Goal: Task Accomplishment & Management: Manage account settings

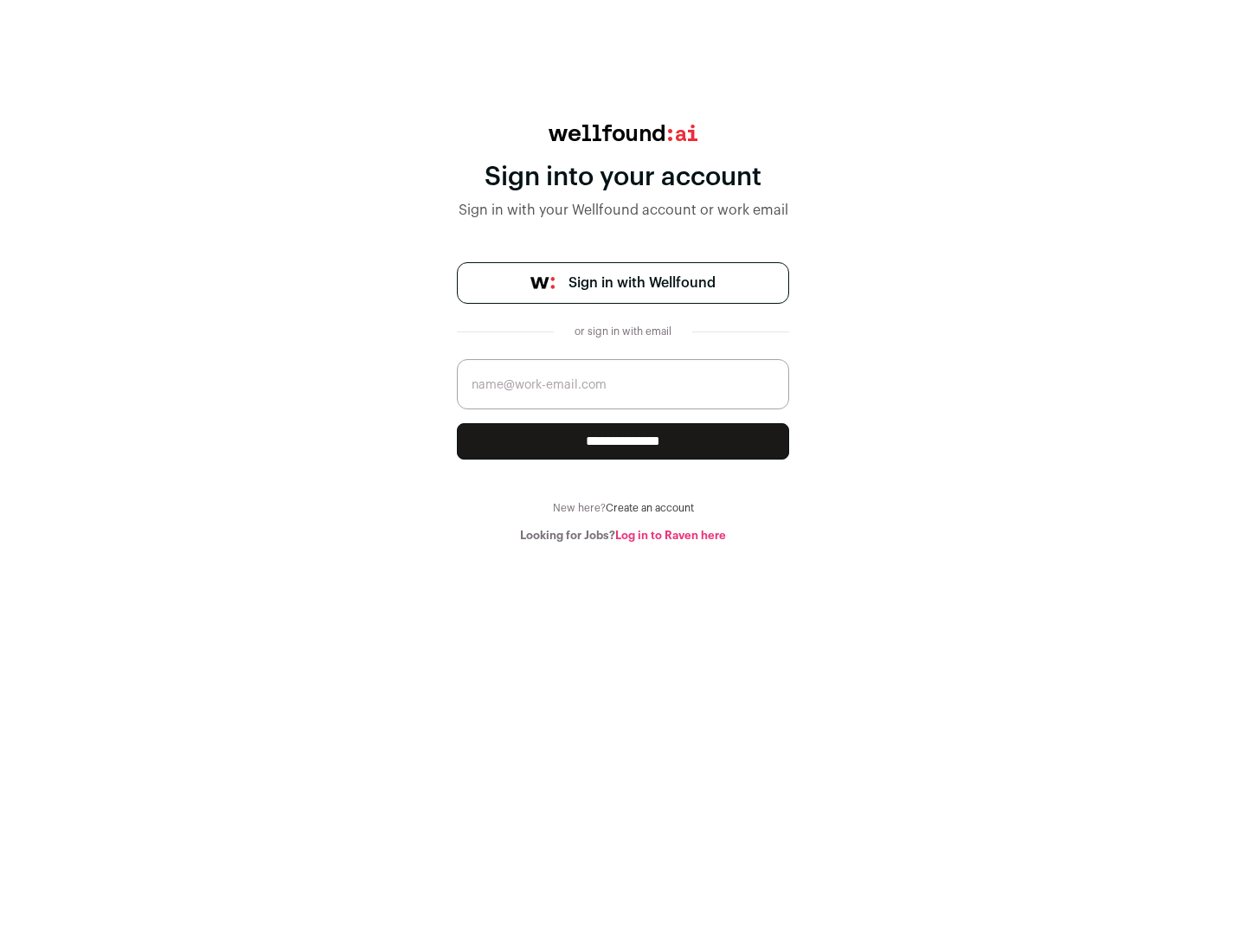
click at [641, 283] on span "Sign in with Wellfound" at bounding box center [642, 282] width 147 height 21
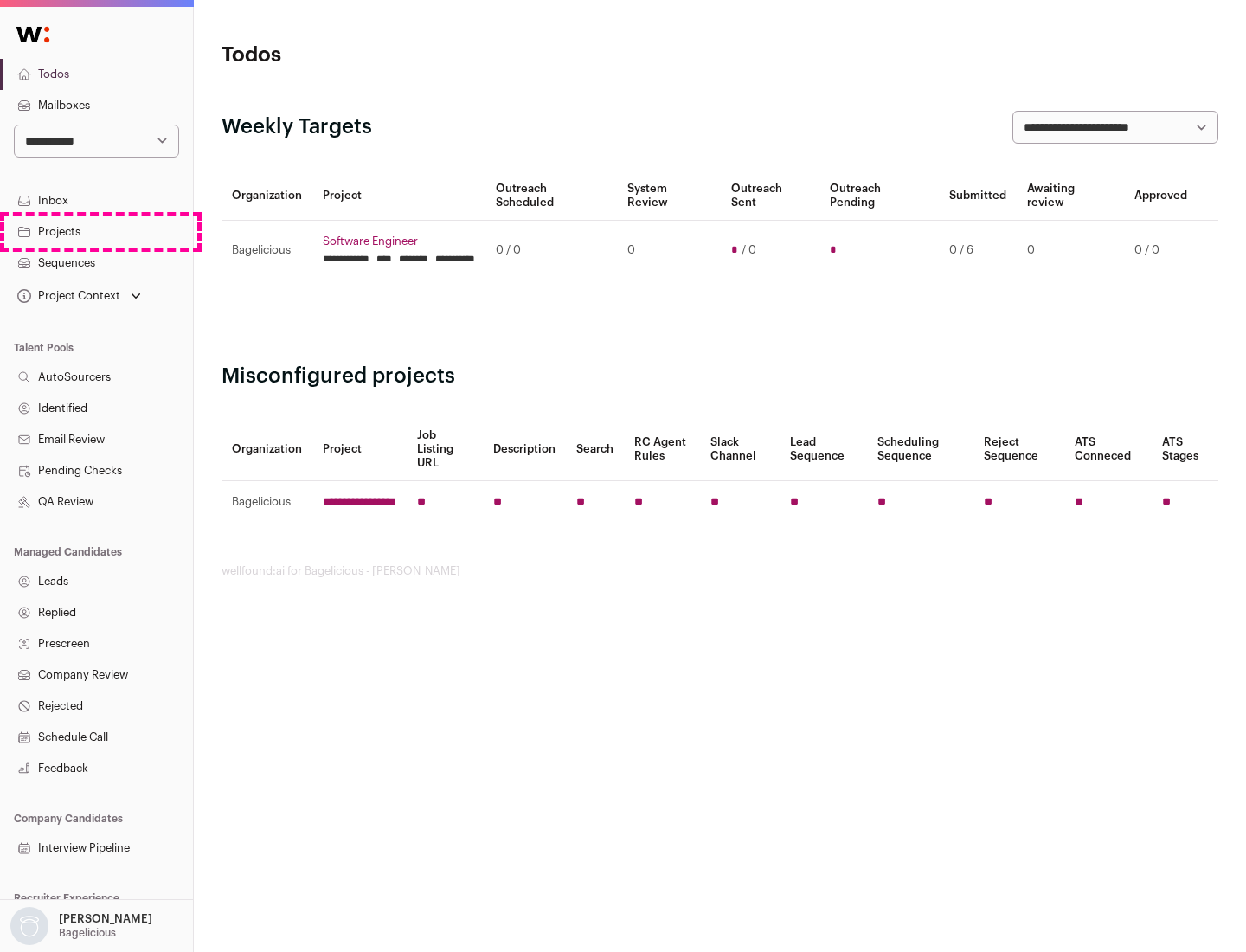
click at [96, 231] on link "Projects" at bounding box center [96, 231] width 193 height 31
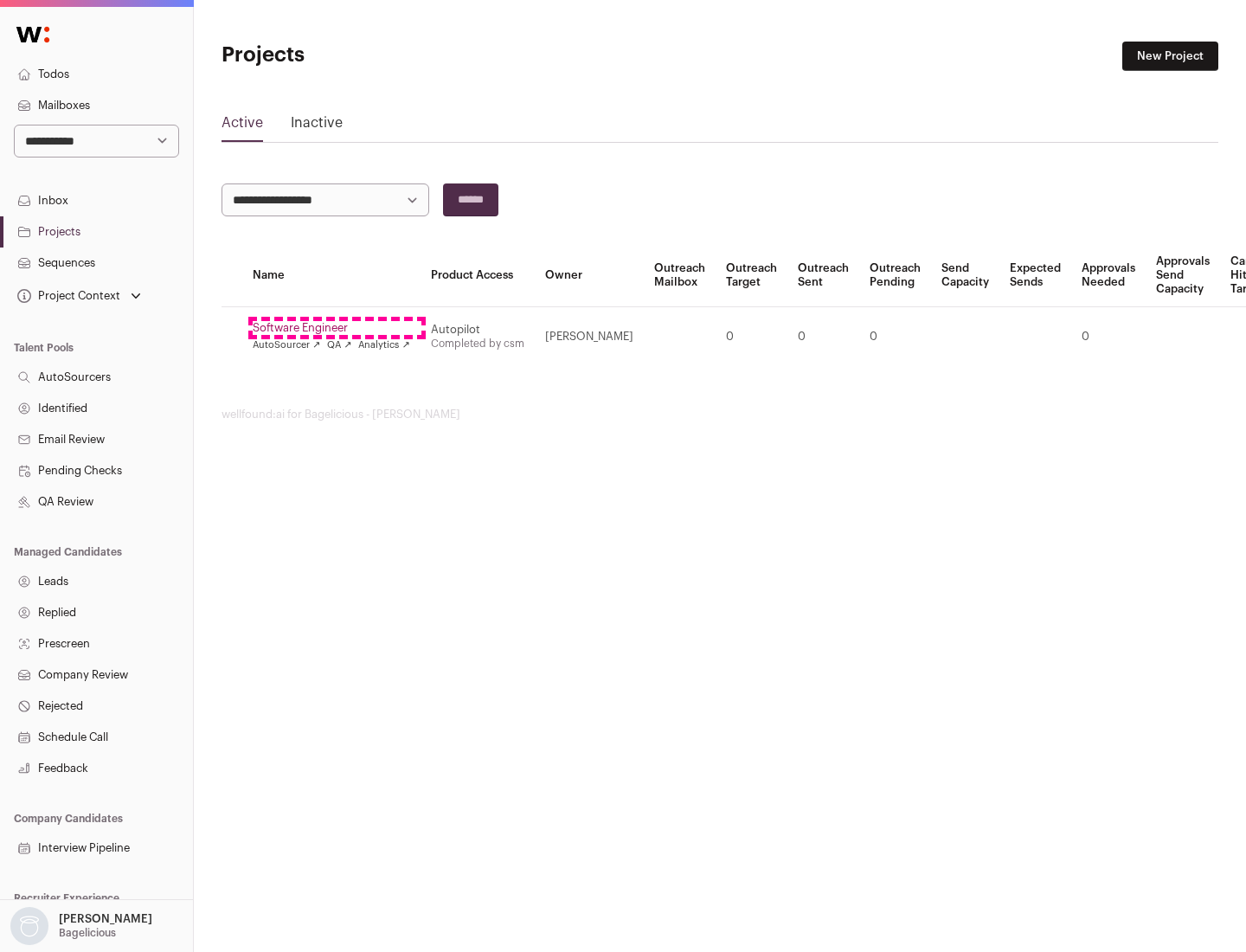
click at [337, 328] on link "Software Engineer" at bounding box center [331, 328] width 157 height 14
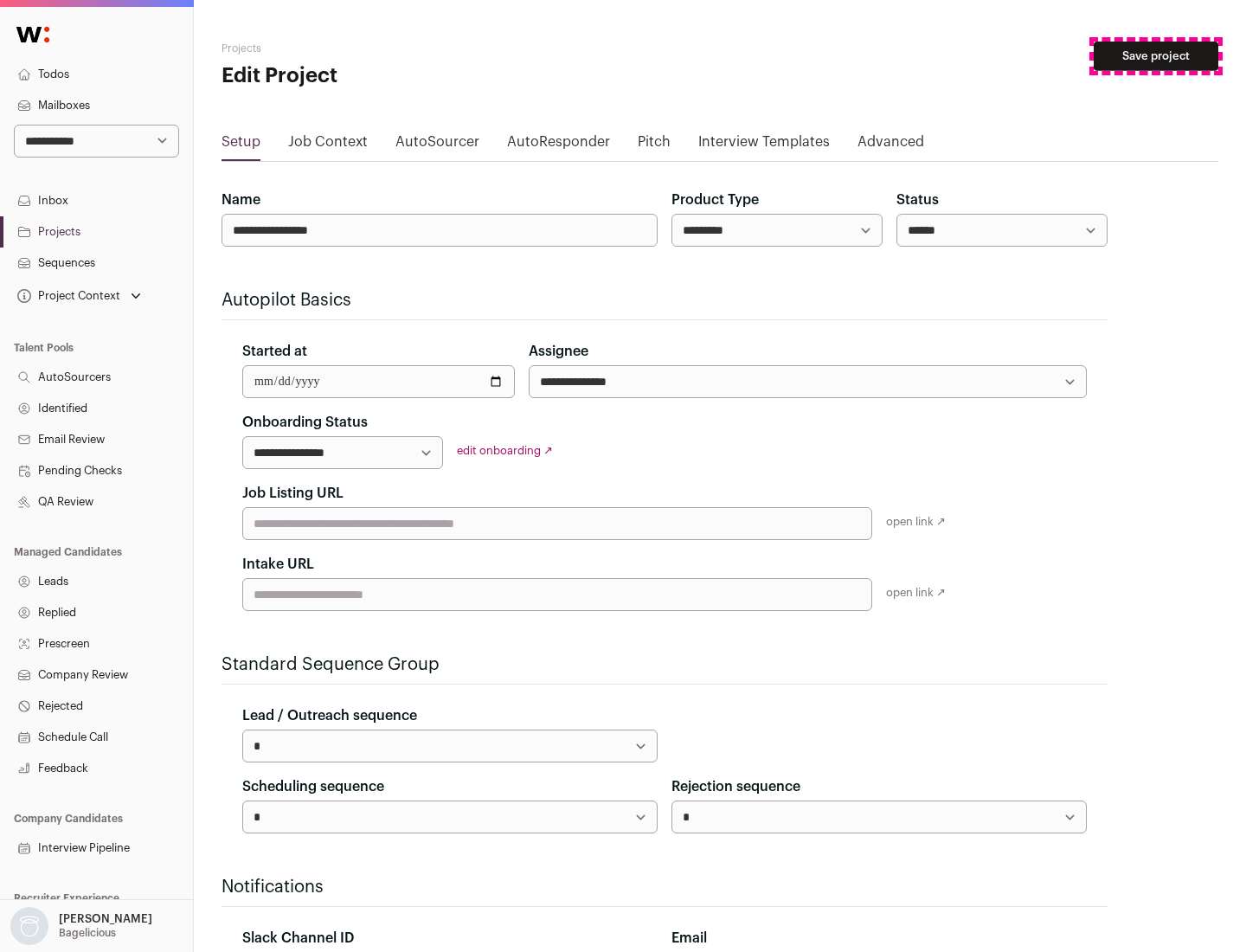
click at [1157, 56] on button "Save project" at bounding box center [1157, 56] width 125 height 29
